Goal: Task Accomplishment & Management: Manage account settings

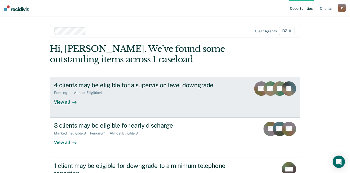
scroll to position [26, 0]
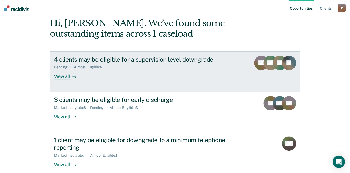
click at [58, 77] on div "View all" at bounding box center [68, 74] width 29 height 10
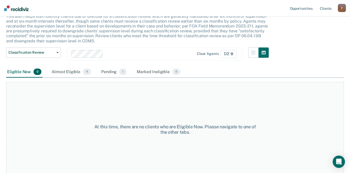
scroll to position [39, 0]
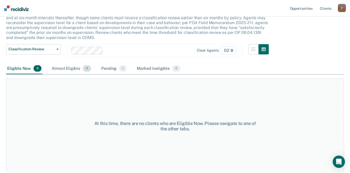
click at [62, 68] on div "Almost Eligible 4" at bounding box center [71, 68] width 41 height 11
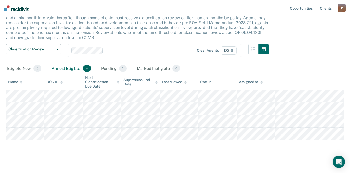
click at [112, 68] on div "Pending 1" at bounding box center [113, 68] width 27 height 11
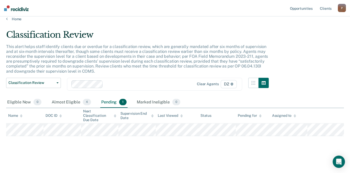
scroll to position [5, 0]
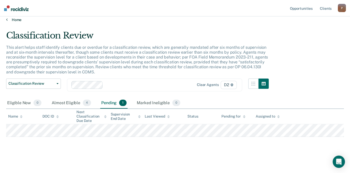
click at [18, 19] on link "Home" at bounding box center [175, 19] width 338 height 5
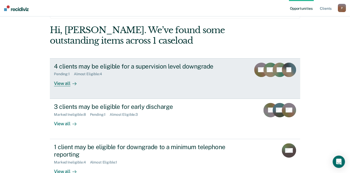
scroll to position [51, 0]
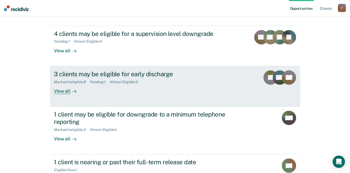
click at [83, 74] on div "3 clients may be eligible for early discharge" at bounding box center [144, 73] width 180 height 7
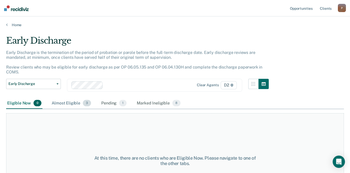
scroll to position [26, 0]
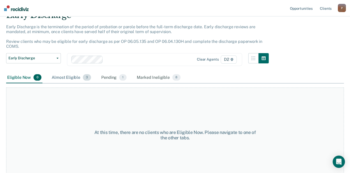
click at [67, 76] on div "Almost Eligible 3" at bounding box center [71, 77] width 41 height 11
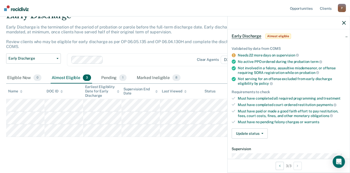
scroll to position [51, 0]
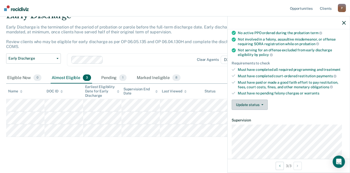
click at [254, 104] on button "Update status" at bounding box center [250, 104] width 36 height 10
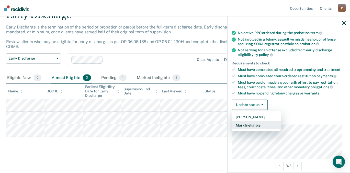
click at [252, 124] on button "Mark Ineligible" at bounding box center [256, 125] width 49 height 8
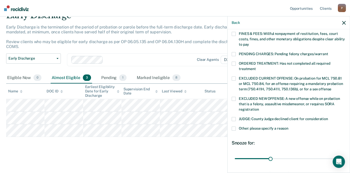
scroll to position [154, 0]
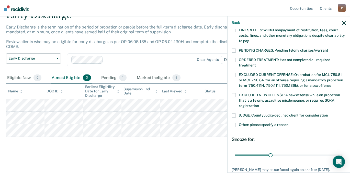
click at [234, 113] on span at bounding box center [234, 115] width 4 height 4
click at [328, 113] on input "JUDGE: County Judge declined client for consideration" at bounding box center [328, 113] width 0 height 0
drag, startPoint x: 270, startPoint y: 147, endPoint x: 356, endPoint y: 153, distance: 85.5
type input "90"
click at [343, 153] on input "range" at bounding box center [289, 154] width 108 height 9
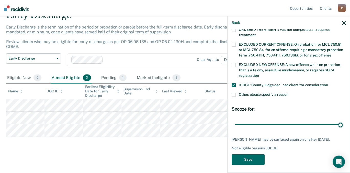
scroll to position [184, 0]
click at [255, 159] on button "Save" at bounding box center [248, 159] width 33 height 10
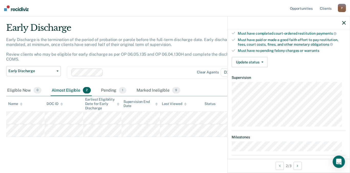
scroll to position [68, 0]
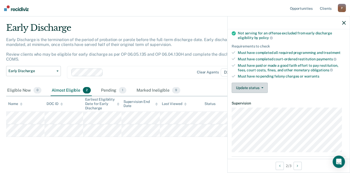
click at [257, 90] on button "Update status" at bounding box center [250, 87] width 36 height 10
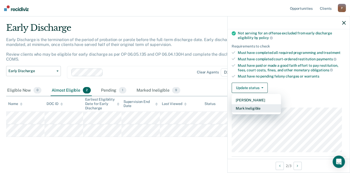
click at [255, 109] on button "Mark Ineligible" at bounding box center [256, 108] width 49 height 8
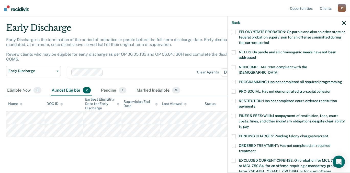
click at [234, 67] on span at bounding box center [234, 67] width 4 height 4
click at [278, 70] on input "NONCOMPLIANT: Not compliant with the order of supervision" at bounding box center [278, 70] width 0 height 0
click at [235, 80] on span at bounding box center [234, 82] width 4 height 4
click at [342, 80] on input "PROGRAMMING: Has not completed all required programming" at bounding box center [342, 80] width 0 height 0
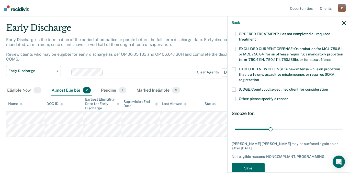
scroll to position [180, 0]
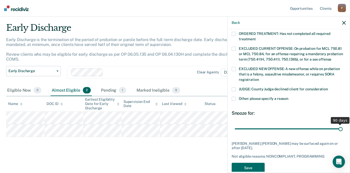
drag, startPoint x: 268, startPoint y: 121, endPoint x: 356, endPoint y: 124, distance: 87.3
type input "90"
click at [343, 124] on input "range" at bounding box center [289, 128] width 108 height 9
click at [253, 162] on button "Save" at bounding box center [248, 167] width 33 height 10
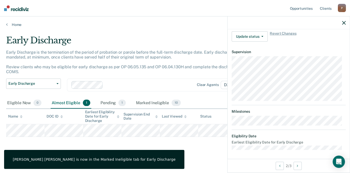
scroll to position [119, 0]
click at [259, 37] on button "Update status" at bounding box center [250, 36] width 36 height 10
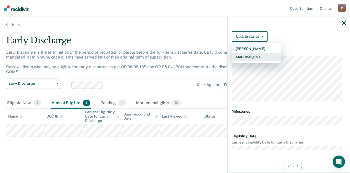
click at [252, 57] on button "Mark Ineligible" at bounding box center [256, 57] width 49 height 8
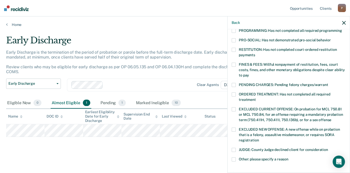
click at [232, 62] on span at bounding box center [234, 64] width 4 height 4
click at [249, 73] on input "FINES & FEES: Willful nonpayment of restitution, fees, court costs, fines, and …" at bounding box center [249, 73] width 0 height 0
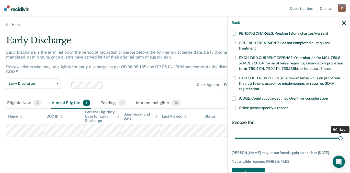
drag, startPoint x: 269, startPoint y: 132, endPoint x: 356, endPoint y: 132, distance: 86.5
type input "90"
click at [343, 133] on input "range" at bounding box center [289, 137] width 108 height 9
click at [243, 167] on button "Save" at bounding box center [248, 172] width 33 height 10
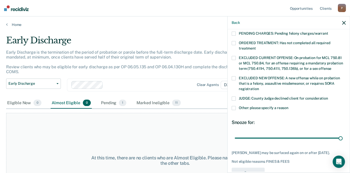
scroll to position [157, 0]
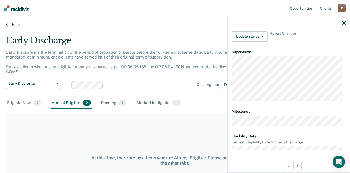
click at [18, 23] on link "Home" at bounding box center [175, 24] width 338 height 5
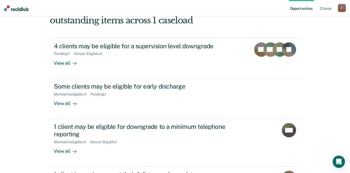
scroll to position [51, 0]
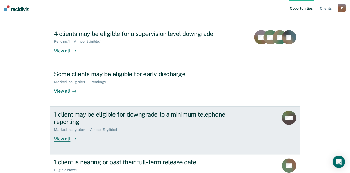
click at [122, 112] on div "1 client may be eligible for downgrade to a minimum telephone reporting" at bounding box center [144, 117] width 180 height 15
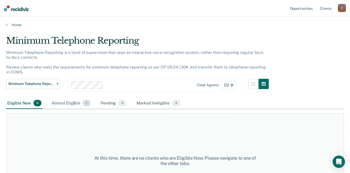
click at [74, 101] on div "Almost Eligible 1" at bounding box center [71, 103] width 41 height 11
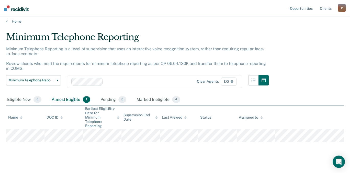
scroll to position [5, 0]
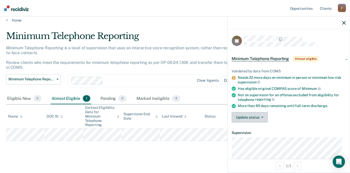
click at [257, 115] on button "Update status" at bounding box center [250, 117] width 36 height 10
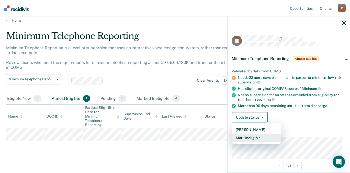
click at [250, 137] on button "Mark Ineligible" at bounding box center [256, 137] width 49 height 8
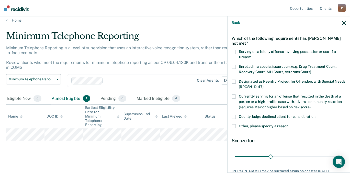
scroll to position [51, 0]
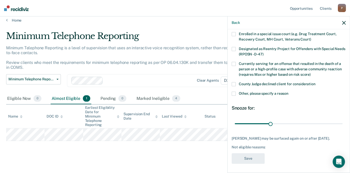
click at [235, 83] on span at bounding box center [234, 84] width 4 height 4
click at [316, 82] on input "County Judge declined client for consideration" at bounding box center [316, 82] width 0 height 0
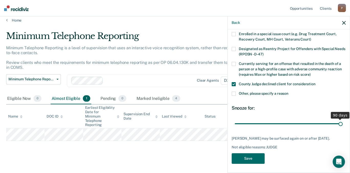
drag, startPoint x: 272, startPoint y: 124, endPoint x: 356, endPoint y: 122, distance: 83.5
type input "90"
click at [343, 122] on input "range" at bounding box center [289, 123] width 108 height 9
click at [242, 160] on button "Save" at bounding box center [248, 158] width 33 height 10
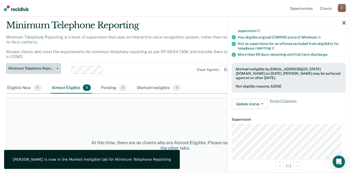
scroll to position [0, 0]
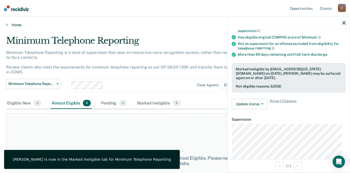
click at [8, 24] on link "Home" at bounding box center [175, 25] width 338 height 5
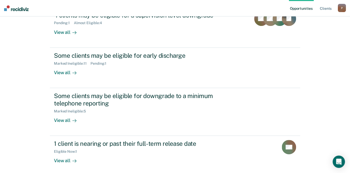
scroll to position [93, 0]
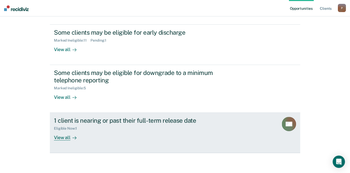
click at [63, 137] on div "View all" at bounding box center [68, 135] width 29 height 10
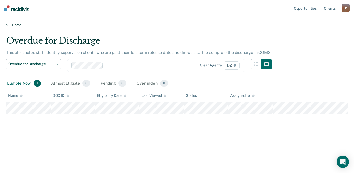
click at [18, 25] on link "Home" at bounding box center [177, 25] width 342 height 5
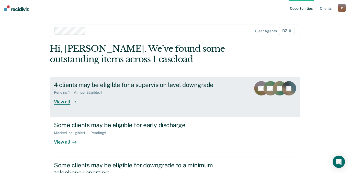
click at [70, 103] on div at bounding box center [73, 102] width 6 height 6
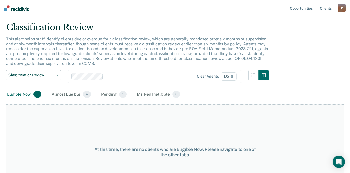
scroll to position [26, 0]
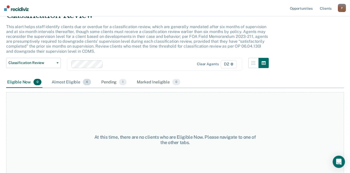
click at [87, 84] on span "4" at bounding box center [87, 82] width 8 height 7
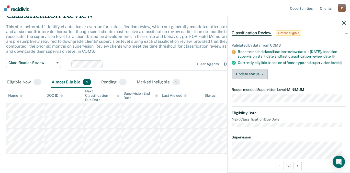
click at [265, 77] on button "Update status" at bounding box center [250, 74] width 36 height 10
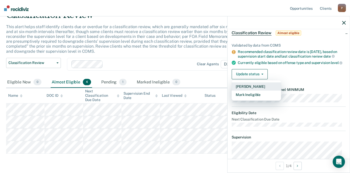
click at [259, 91] on button "Mark Pending" at bounding box center [256, 86] width 49 height 8
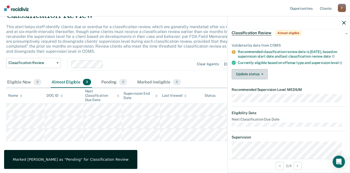
click at [263, 79] on button "Update status" at bounding box center [250, 74] width 36 height 10
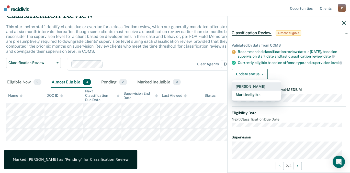
click at [259, 91] on button "Mark Pending" at bounding box center [256, 86] width 49 height 8
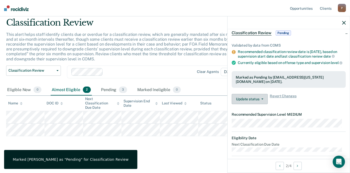
scroll to position [17, 0]
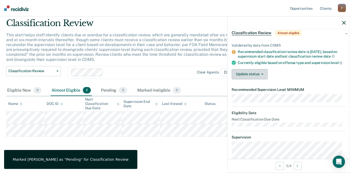
drag, startPoint x: 253, startPoint y: 85, endPoint x: 250, endPoint y: 92, distance: 7.7
click at [253, 79] on button "Update status" at bounding box center [250, 74] width 36 height 10
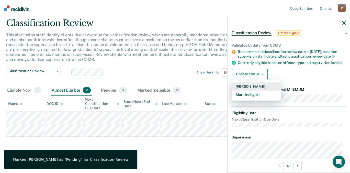
click at [248, 91] on button "Mark Pending" at bounding box center [256, 86] width 49 height 8
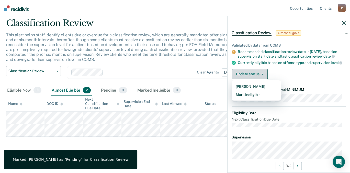
scroll to position [5, 0]
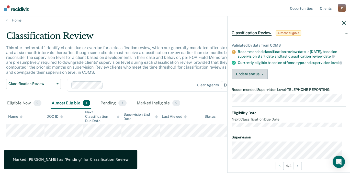
click at [250, 79] on button "Update status" at bounding box center [250, 74] width 36 height 10
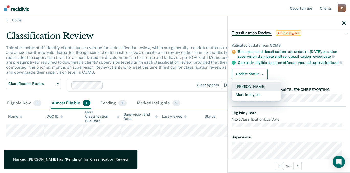
click at [248, 91] on button "Mark Pending" at bounding box center [256, 86] width 49 height 8
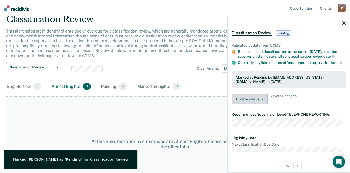
scroll to position [39, 0]
